Goal: Task Accomplishment & Management: Manage account settings

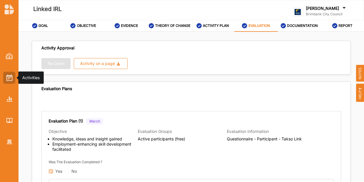
click at [13, 78] on div at bounding box center [9, 78] width 12 height 12
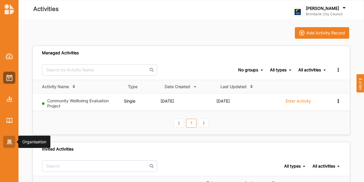
click at [7, 146] on div at bounding box center [9, 142] width 12 height 12
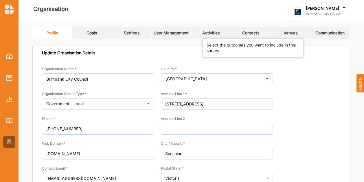
click at [216, 34] on div "Activities" at bounding box center [210, 32] width 17 height 5
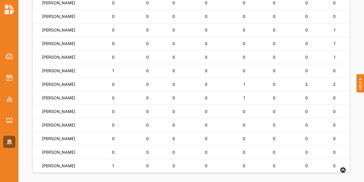
scroll to position [444, 0]
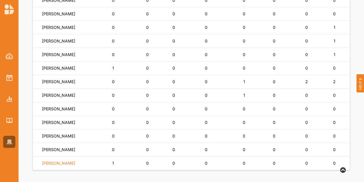
click at [64, 163] on label "[PERSON_NAME]" at bounding box center [58, 163] width 33 height 5
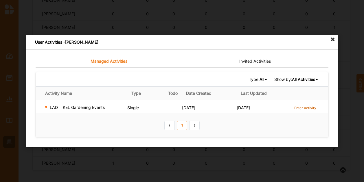
click at [302, 105] on label "Enter Activity" at bounding box center [305, 107] width 22 height 5
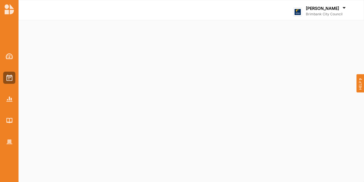
select select "2"
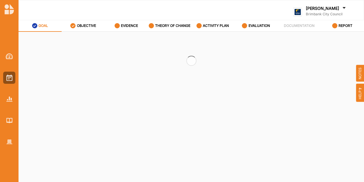
select select "2"
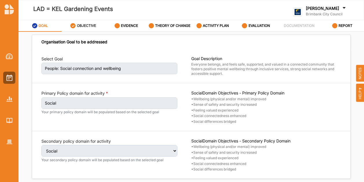
click at [78, 26] on label "OBJECTIVE" at bounding box center [86, 25] width 19 height 5
select select "9"
select select "6"
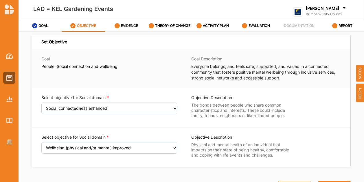
click at [137, 27] on label "EVIDENCE" at bounding box center [129, 25] width 17 height 5
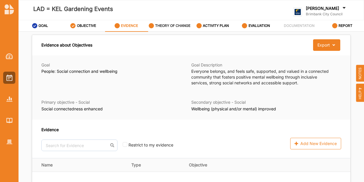
click at [179, 25] on label "THEORY OF CHANGE" at bounding box center [172, 25] width 35 height 5
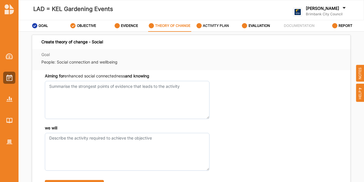
click at [218, 30] on div "ACTIVITY PLAN" at bounding box center [212, 26] width 33 height 10
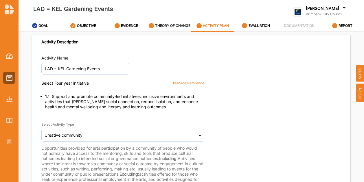
click at [178, 27] on label "THEORY OF CHANGE" at bounding box center [172, 25] width 35 height 5
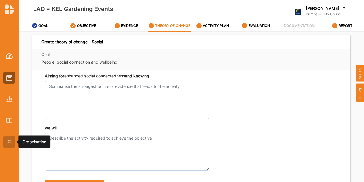
click at [7, 140] on img at bounding box center [9, 142] width 6 height 5
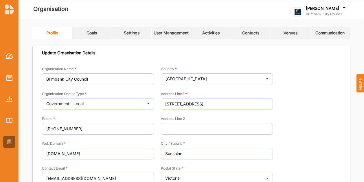
click at [220, 38] on link "Activities" at bounding box center [211, 33] width 40 height 12
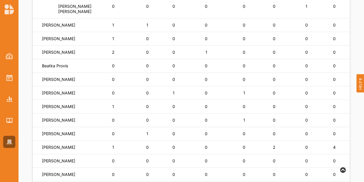
scroll to position [155, 0]
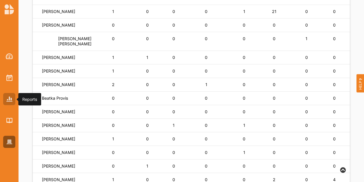
click at [14, 100] on div at bounding box center [9, 99] width 12 height 12
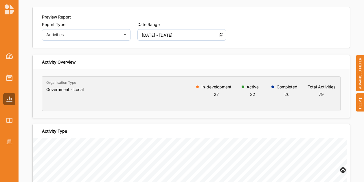
click at [219, 34] on icon at bounding box center [221, 34] width 5 height 4
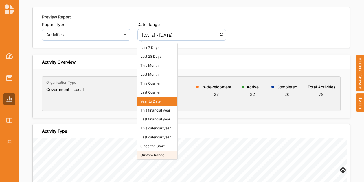
click at [149, 154] on li "Custom Range" at bounding box center [157, 155] width 40 height 9
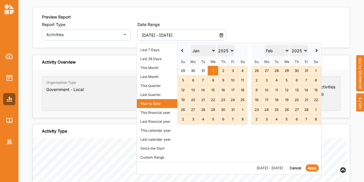
click at [212, 53] on select "Jan Feb Mar Apr May Jun Jul Aug Sep Oct Nov Dec" at bounding box center [203, 51] width 25 height 12
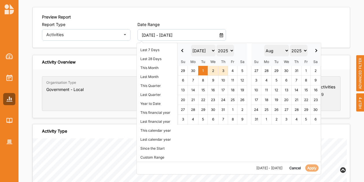
click at [316, 49] on th at bounding box center [315, 50] width 10 height 14
click at [316, 49] on th at bounding box center [316, 50] width 10 height 14
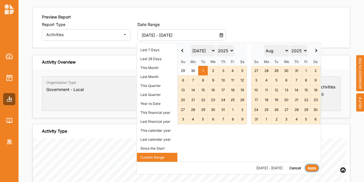
click at [311, 169] on button "Apply" at bounding box center [311, 167] width 13 height 7
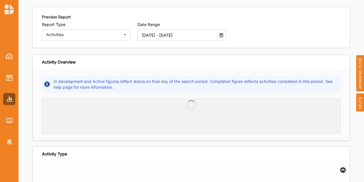
type input "01 Jul 2025 - 13 Oct 2025"
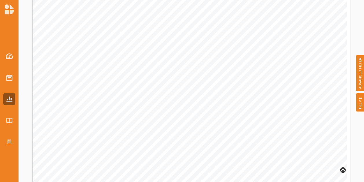
scroll to position [25, 0]
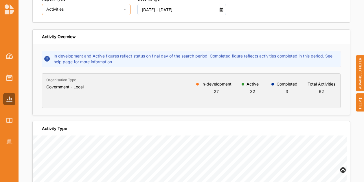
click at [91, 11] on div "Activities Activities Outcomes Inputs & Outputs Management Summary" at bounding box center [86, 10] width 88 height 12
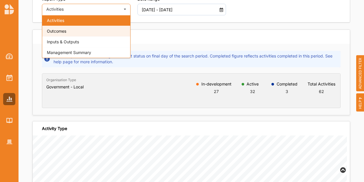
click at [81, 29] on div "Outcomes" at bounding box center [86, 31] width 88 height 11
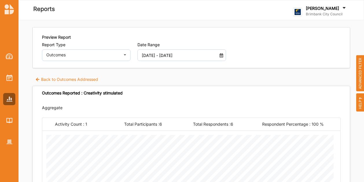
click at [87, 77] on label "Back to Outcomes Addressed" at bounding box center [66, 80] width 63 height 6
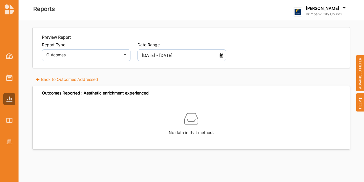
click at [91, 79] on label "Back to Outcomes Addressed" at bounding box center [66, 80] width 63 height 6
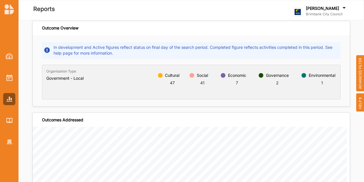
scroll to position [116, 0]
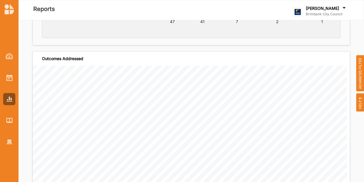
click at [360, 77] on span "ADVANCED FILTER" at bounding box center [360, 73] width 8 height 36
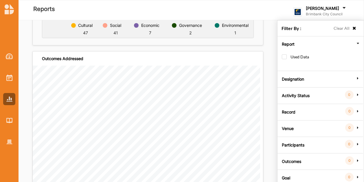
click at [306, 96] on label "Activity Status" at bounding box center [296, 94] width 28 height 17
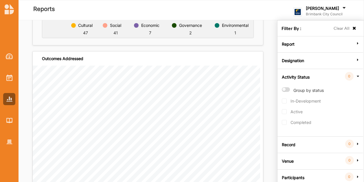
click at [284, 88] on label "Group by status" at bounding box center [303, 92] width 42 height 11
radio input "true"
checkbox input "true"
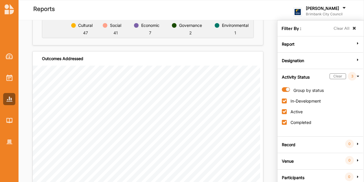
click at [352, 29] on icon at bounding box center [353, 28] width 5 height 4
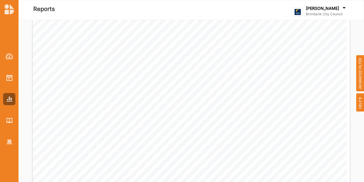
scroll to position [289, 0]
click at [361, 62] on span "ADVANCED FILTER" at bounding box center [360, 73] width 8 height 36
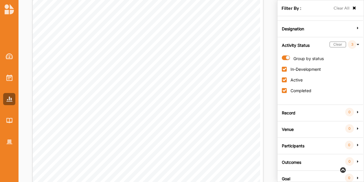
scroll to position [0, 0]
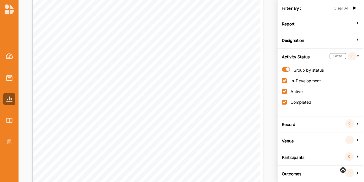
click at [358, 53] on icon at bounding box center [358, 55] width 4 height 5
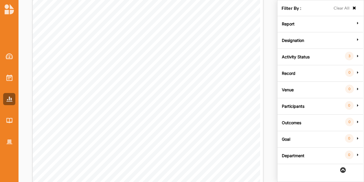
click at [311, 47] on div "Report Used Data Designation All Internal External Activity Status 3 Group by s…" at bounding box center [320, 90] width 82 height 148
click at [287, 42] on label "Designation" at bounding box center [293, 39] width 22 height 17
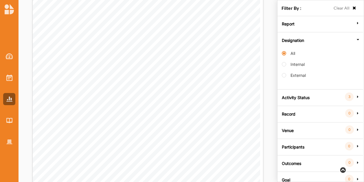
click at [287, 42] on label "Designation" at bounding box center [293, 39] width 22 height 17
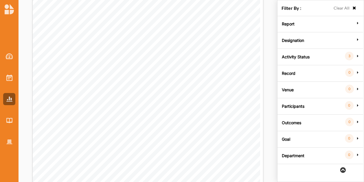
click at [291, 24] on label "Report" at bounding box center [288, 22] width 13 height 17
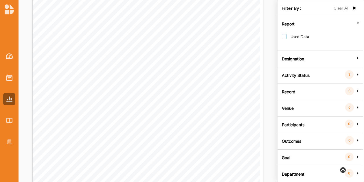
click at [283, 37] on label "Used Data" at bounding box center [295, 39] width 27 height 11
checkbox input "true"
click at [359, 23] on icon at bounding box center [358, 23] width 4 height 5
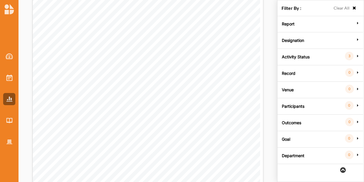
click at [353, 9] on icon at bounding box center [353, 8] width 5 height 4
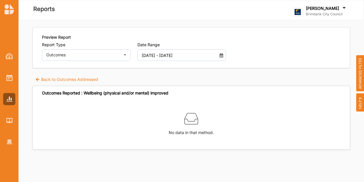
click at [357, 77] on span "ADVANCED FILTER" at bounding box center [360, 73] width 8 height 36
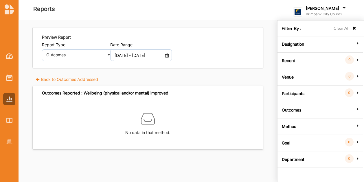
click at [289, 129] on label "Method" at bounding box center [289, 125] width 15 height 17
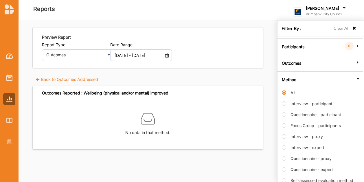
scroll to position [116, 0]
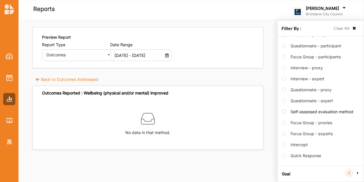
click at [286, 114] on label "Self-assessed evaluation method" at bounding box center [317, 114] width 71 height 11
radio input "false"
radio input "true"
click at [286, 114] on label "Self-assessed evaluation method" at bounding box center [317, 114] width 71 height 11
click at [41, 77] on label "Back to Outcomes Addressed" at bounding box center [66, 80] width 63 height 6
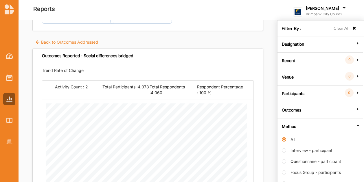
scroll to position [0, 0]
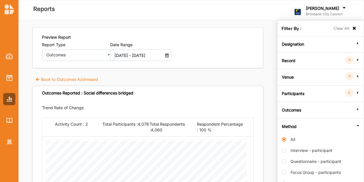
click at [52, 77] on label "Back to Outcomes Addressed" at bounding box center [66, 80] width 63 height 6
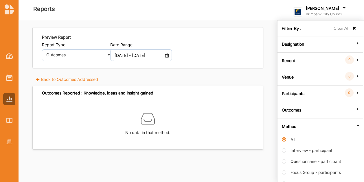
drag, startPoint x: 343, startPoint y: 28, endPoint x: 309, endPoint y: 39, distance: 35.6
click at [343, 29] on label "Clear All" at bounding box center [341, 28] width 16 height 6
radio input "false"
click at [71, 82] on label "Back to Outcomes Addressed" at bounding box center [66, 80] width 63 height 6
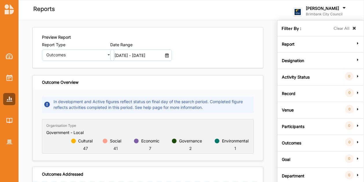
click at [354, 28] on icon at bounding box center [353, 28] width 5 height 4
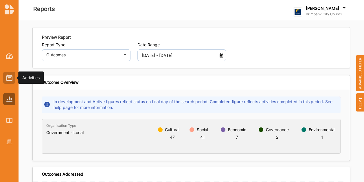
click at [6, 78] on img at bounding box center [9, 78] width 6 height 6
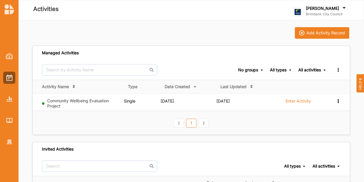
scroll to position [110, 0]
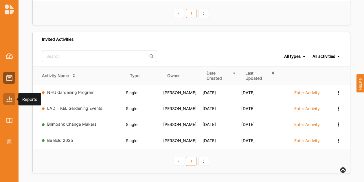
click at [7, 99] on img at bounding box center [9, 99] width 6 height 5
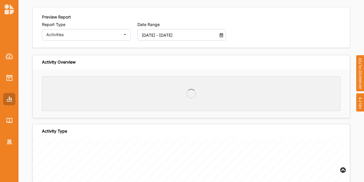
scroll to position [20, 0]
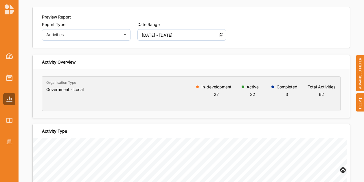
click at [217, 37] on div "01 Jul 2025 - 13 Oct 2025" at bounding box center [181, 35] width 88 height 12
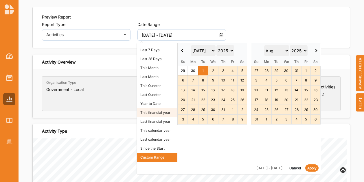
click at [150, 112] on li "This financial year" at bounding box center [157, 112] width 40 height 9
type input "01 Jul 2025 - 30 Jun 2026"
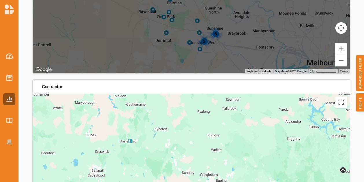
scroll to position [1586, 0]
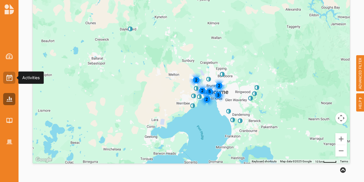
click at [12, 78] on img at bounding box center [9, 78] width 6 height 6
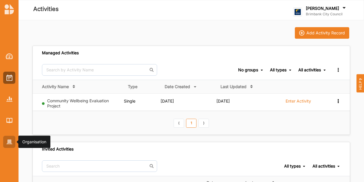
click at [10, 143] on img at bounding box center [9, 142] width 6 height 5
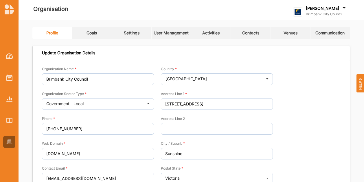
click at [211, 37] on link "Activities" at bounding box center [211, 33] width 40 height 12
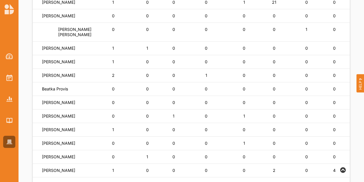
scroll to position [173, 0]
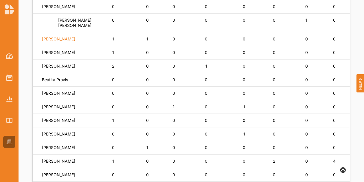
click at [74, 42] on label "[PERSON_NAME]" at bounding box center [58, 38] width 33 height 5
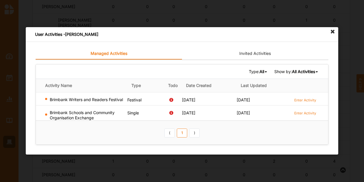
click at [330, 32] on icon at bounding box center [332, 31] width 9 height 9
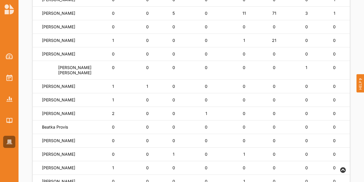
scroll to position [0, 0]
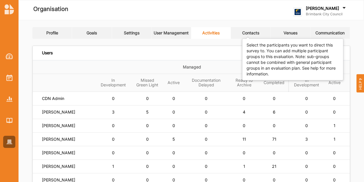
click at [256, 34] on div "Contacts" at bounding box center [250, 32] width 17 height 5
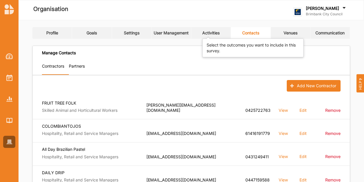
click at [217, 32] on div "Activities" at bounding box center [210, 32] width 17 height 5
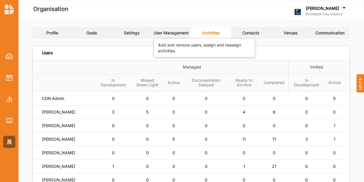
drag, startPoint x: 185, startPoint y: 30, endPoint x: 199, endPoint y: 35, distance: 14.6
click at [185, 31] on div "User Management" at bounding box center [170, 32] width 35 height 5
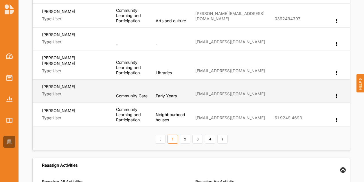
scroll to position [231, 0]
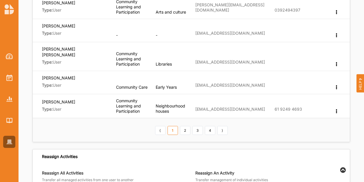
click at [188, 126] on link "2" at bounding box center [185, 130] width 10 height 9
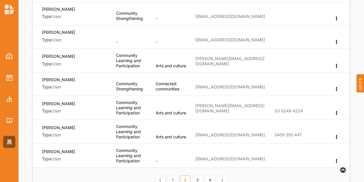
scroll to position [202, 0]
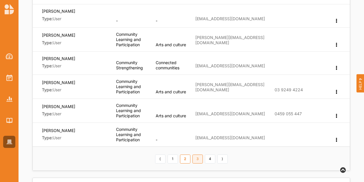
click at [202, 158] on link "3" at bounding box center [197, 159] width 10 height 9
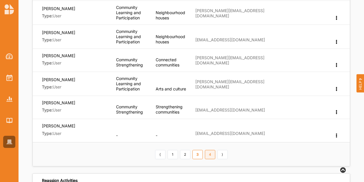
click at [210, 154] on link "4" at bounding box center [210, 154] width 10 height 9
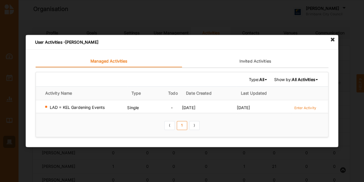
scroll to position [444, 0]
click at [330, 40] on icon at bounding box center [332, 39] width 9 height 9
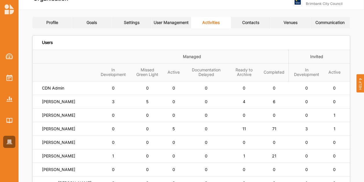
scroll to position [0, 0]
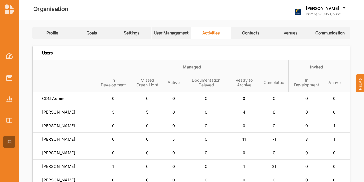
click at [121, 34] on link "Settings" at bounding box center [132, 33] width 40 height 12
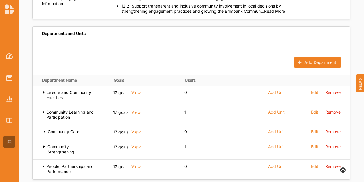
scroll to position [838, 0]
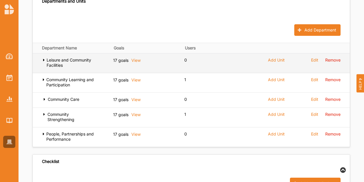
click at [278, 58] on span "Add Unit" at bounding box center [276, 60] width 17 height 5
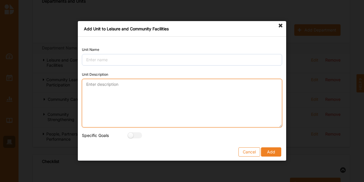
click at [124, 105] on textarea "Unit Description" at bounding box center [182, 103] width 200 height 49
paste textarea "Sport and Recreation achieves value by planning, developing, and providing a ra…"
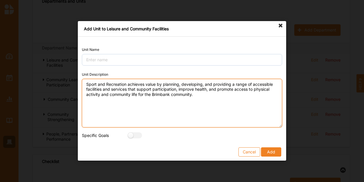
type textarea "Sport and Recreation achieves value by planning, developing, and providing a ra…"
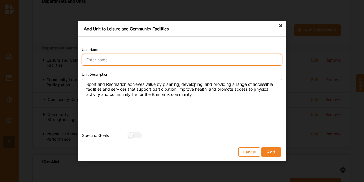
click at [104, 59] on input "Unit Name" at bounding box center [182, 60] width 200 height 12
type input "Sport and Recreation"
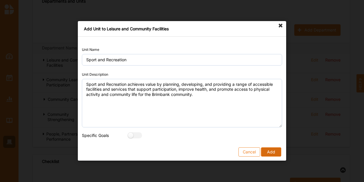
click at [271, 151] on button "Add" at bounding box center [271, 152] width 20 height 9
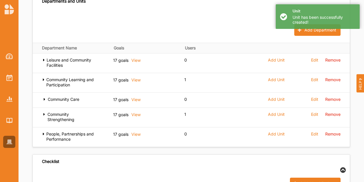
scroll to position [723, 0]
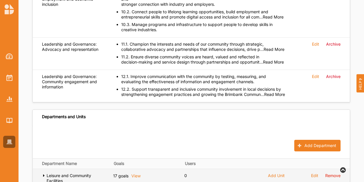
click at [43, 173] on icon at bounding box center [44, 175] width 4 height 4
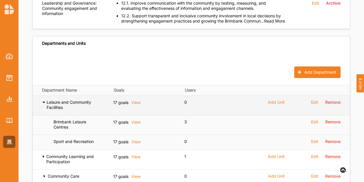
scroll to position [809, 0]
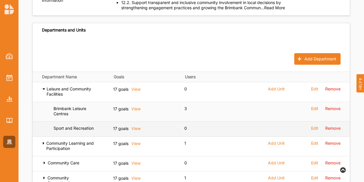
click at [315, 126] on label "Edit" at bounding box center [314, 128] width 7 height 5
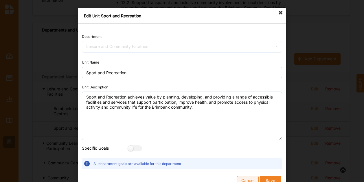
click at [246, 181] on button "Cancel" at bounding box center [248, 180] width 22 height 9
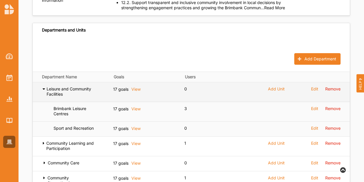
click at [44, 86] on icon at bounding box center [44, 88] width 4 height 4
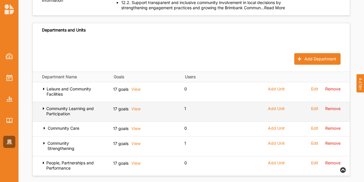
click at [44, 106] on icon at bounding box center [43, 108] width 3 height 4
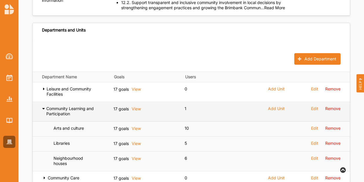
click at [44, 106] on icon at bounding box center [43, 108] width 3 height 4
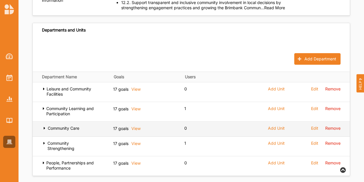
click at [46, 126] on icon at bounding box center [44, 128] width 5 height 4
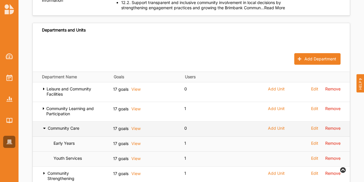
click at [45, 126] on icon at bounding box center [44, 128] width 5 height 4
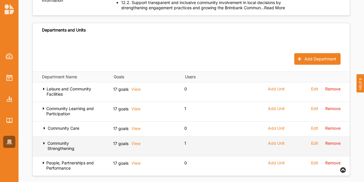
click at [44, 141] on icon at bounding box center [44, 143] width 5 height 4
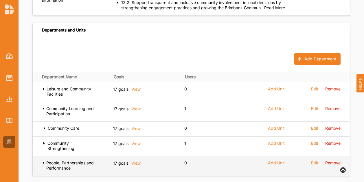
click at [45, 160] on icon at bounding box center [43, 162] width 3 height 4
click at [42, 160] on icon at bounding box center [43, 162] width 3 height 4
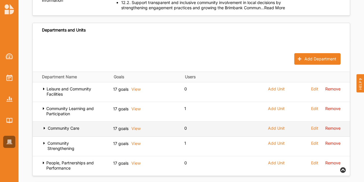
click at [43, 126] on icon at bounding box center [44, 128] width 5 height 4
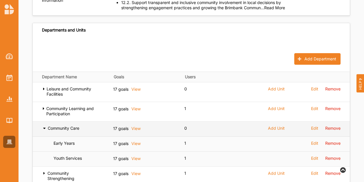
click at [43, 126] on icon at bounding box center [44, 128] width 5 height 4
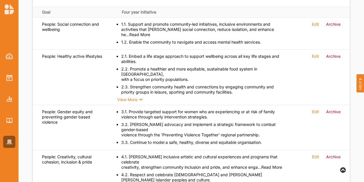
scroll to position [289, 0]
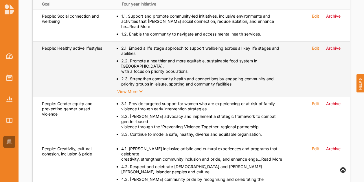
click at [127, 89] on div "View More" at bounding box center [130, 91] width 27 height 5
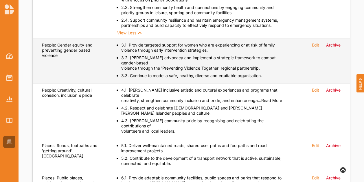
scroll to position [376, 0]
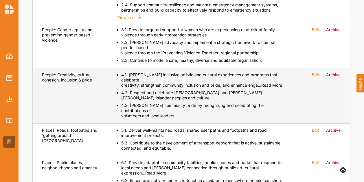
drag, startPoint x: 296, startPoint y: 80, endPoint x: 137, endPoint y: 90, distance: 159.0
click at [137, 90] on td "4.1. Foster inclusive artistic and cultural experiences and programs that celeb…" at bounding box center [204, 95] width 184 height 55
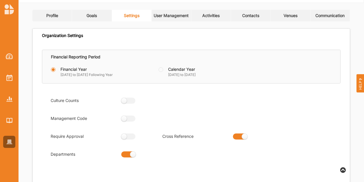
scroll to position [0, 0]
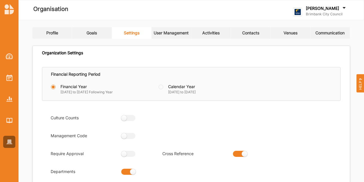
click at [341, 8] on icon at bounding box center [344, 8] width 6 height 6
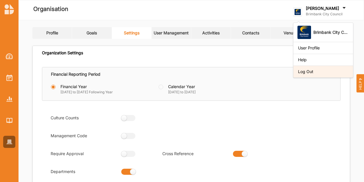
click at [338, 73] on div "Log Out" at bounding box center [323, 71] width 50 height 5
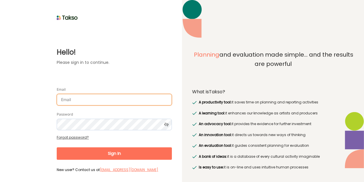
drag, startPoint x: 114, startPoint y: 98, endPoint x: 109, endPoint y: 97, distance: 4.7
click at [114, 98] on input "Email" at bounding box center [114, 100] width 115 height 12
type input "T"
type input "raji.uppal2@rmit.edu.au"
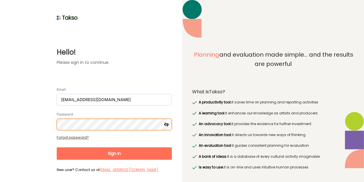
click at [57, 147] on button "Sign In" at bounding box center [114, 153] width 115 height 12
